Goal: Information Seeking & Learning: Learn about a topic

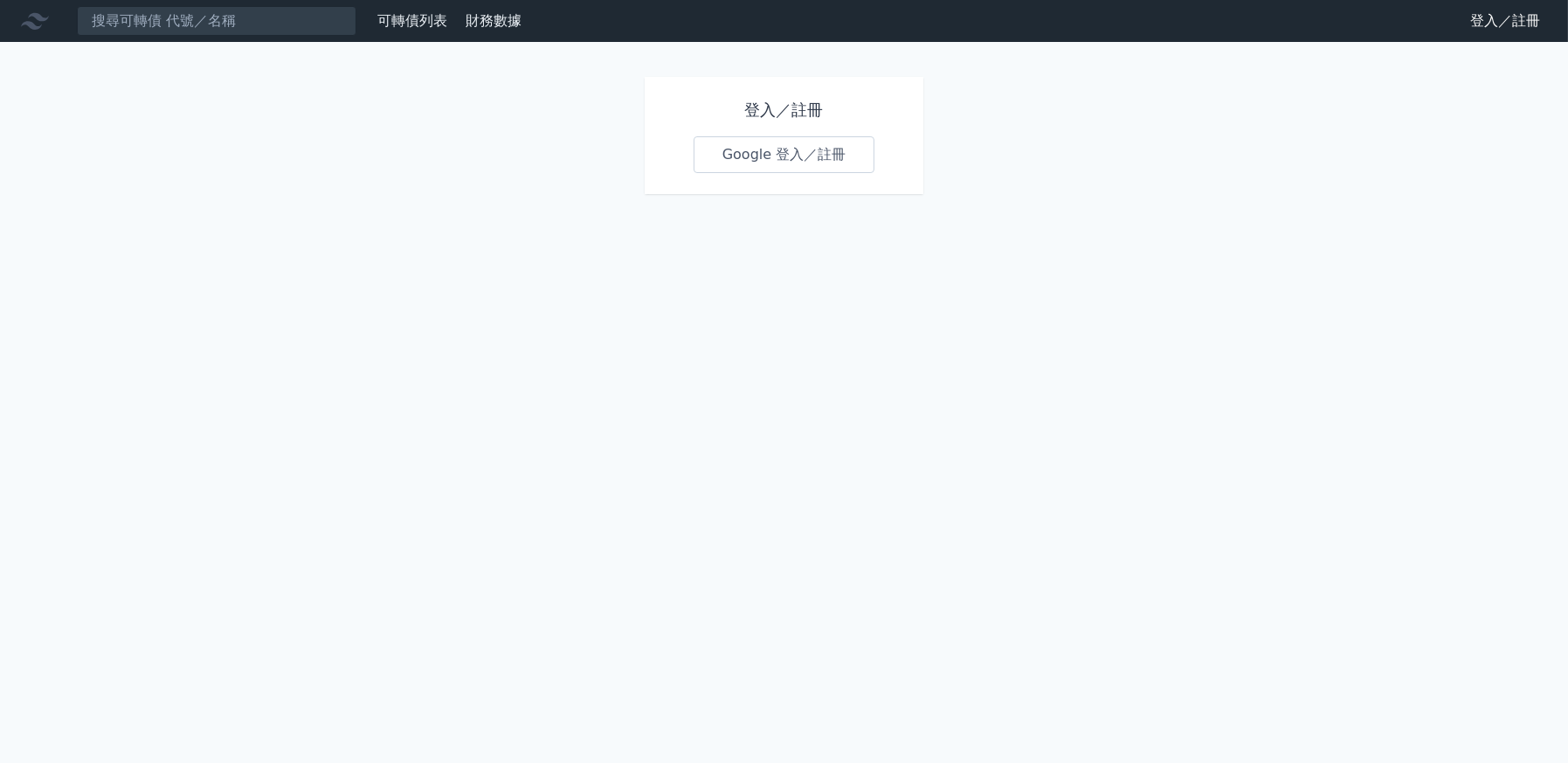
click at [724, 157] on link "Google 登入／註冊" at bounding box center [784, 154] width 182 height 37
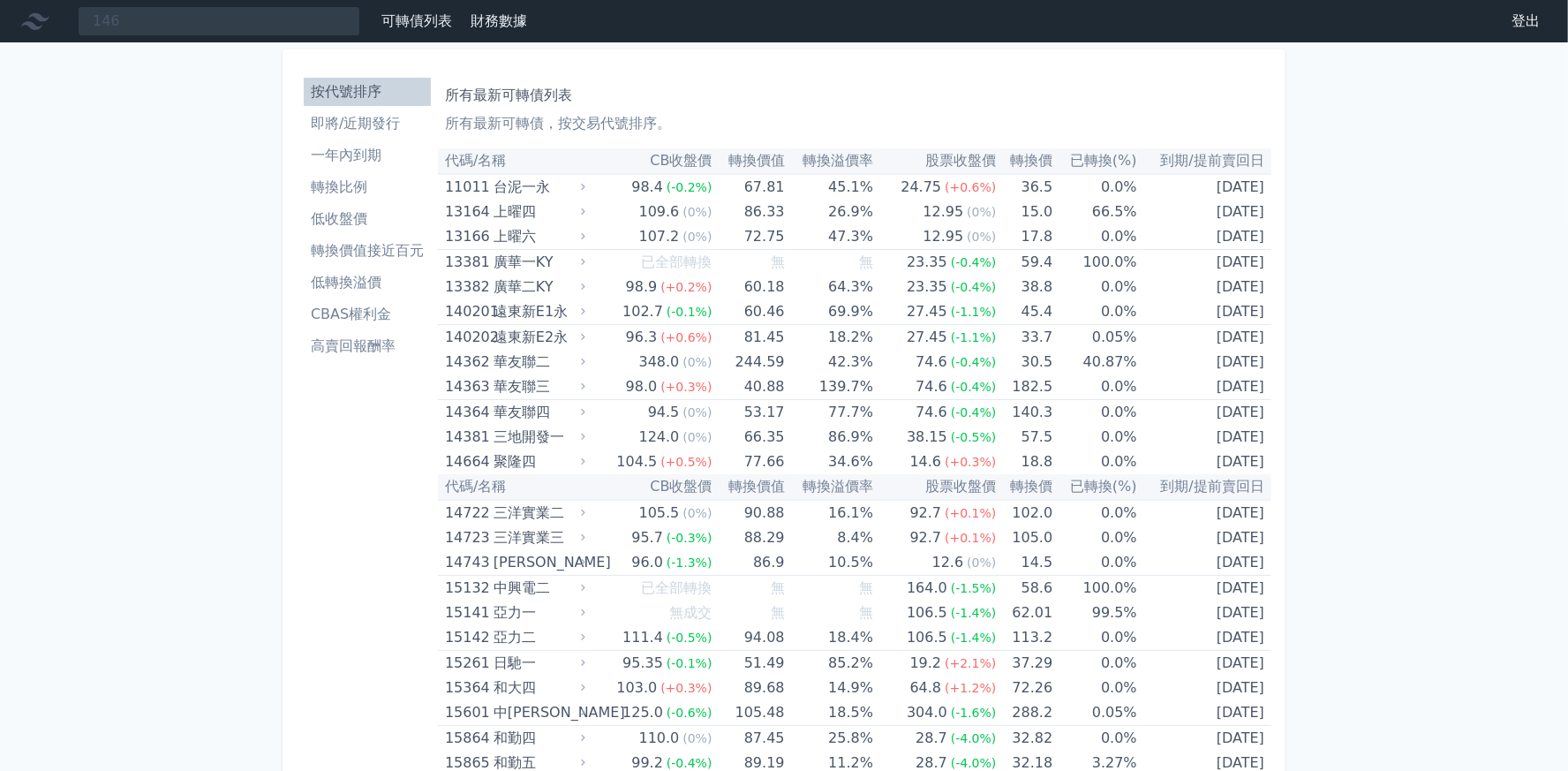
type input "146"
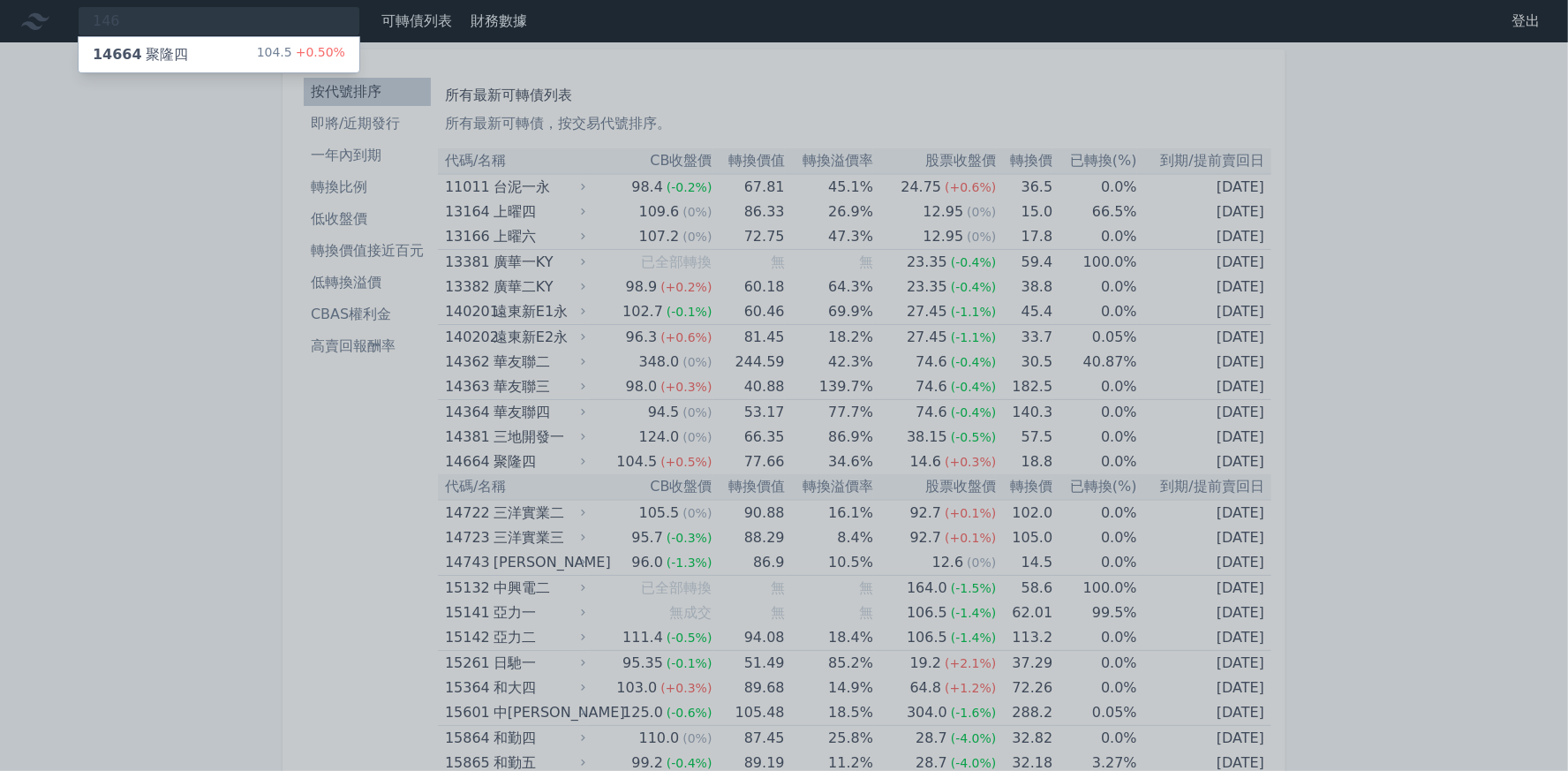
click at [189, 52] on div "14664 聚隆四 104.5 +0.50%" at bounding box center [219, 54] width 281 height 35
